Goal: Find contact information: Find contact information

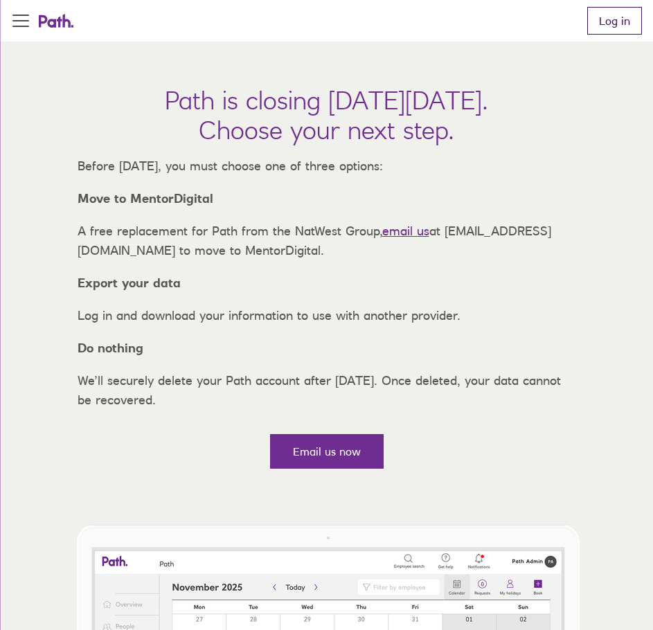
click at [614, 28] on link "Log in" at bounding box center [614, 21] width 55 height 28
click at [613, 10] on link "Log in" at bounding box center [614, 21] width 55 height 28
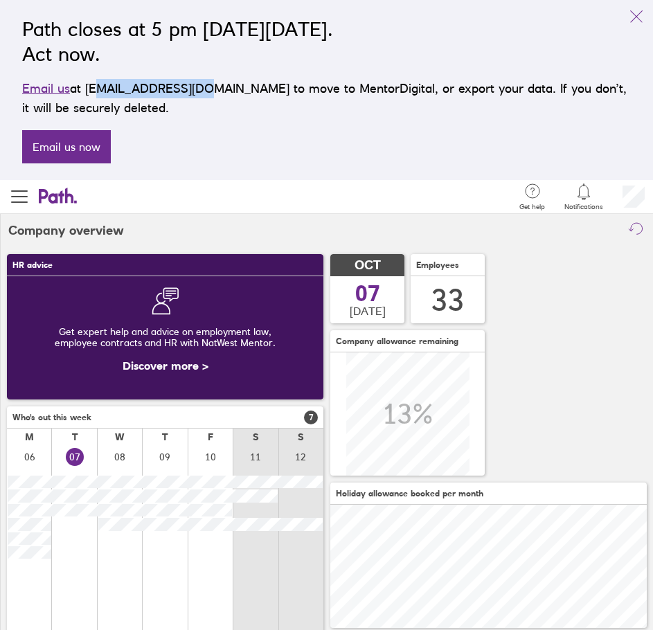
drag, startPoint x: 93, startPoint y: 88, endPoint x: 195, endPoint y: 86, distance: 101.8
click at [195, 86] on p "Email us at support@path.co.uk to move to MentorDigital, or export your data. I…" at bounding box center [326, 98] width 609 height 39
drag, startPoint x: 92, startPoint y: 89, endPoint x: 192, endPoint y: 85, distance: 99.8
click at [192, 85] on p "Email us at support@path.co.uk to move to MentorDigital, or export your data. I…" at bounding box center [326, 98] width 609 height 39
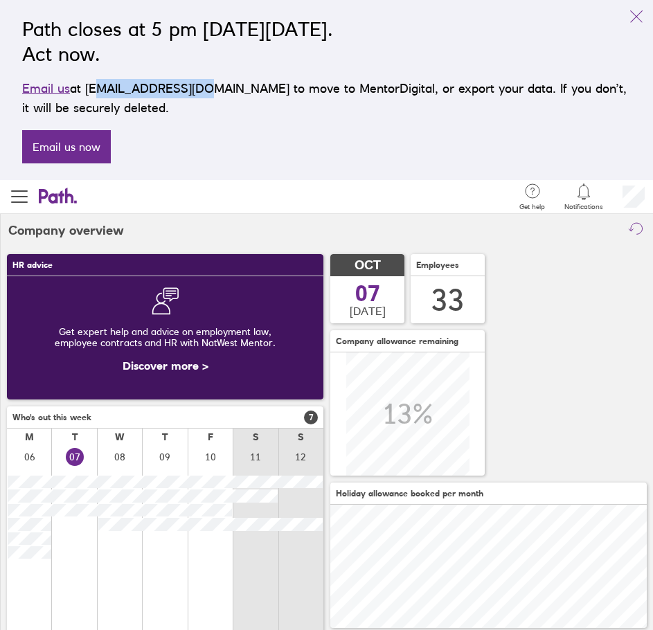
click at [192, 85] on p "Email us at support@path.co.uk to move to MentorDigital, or export your data. I…" at bounding box center [326, 98] width 609 height 39
drag, startPoint x: 90, startPoint y: 87, endPoint x: 200, endPoint y: 82, distance: 110.2
click at [200, 82] on p "Email us at support@path.co.uk to move to MentorDigital, or export your data. I…" at bounding box center [326, 98] width 609 height 39
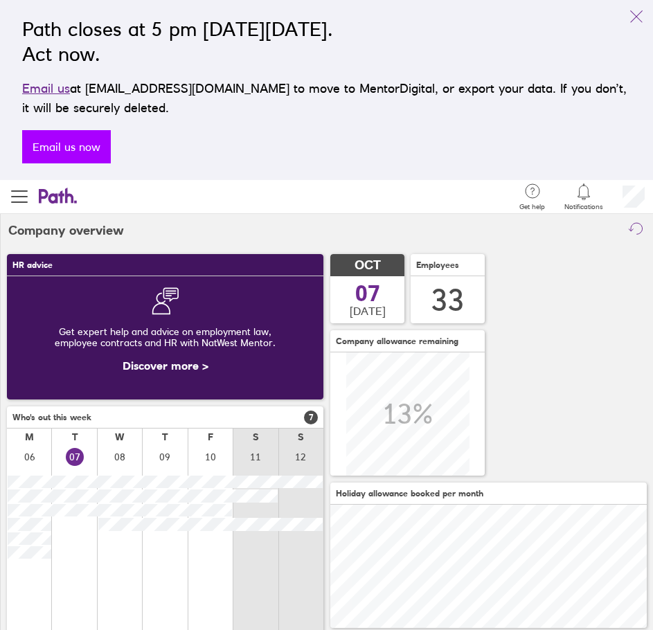
click at [80, 139] on link "Email us now" at bounding box center [66, 146] width 89 height 33
